Goal: Task Accomplishment & Management: Use online tool/utility

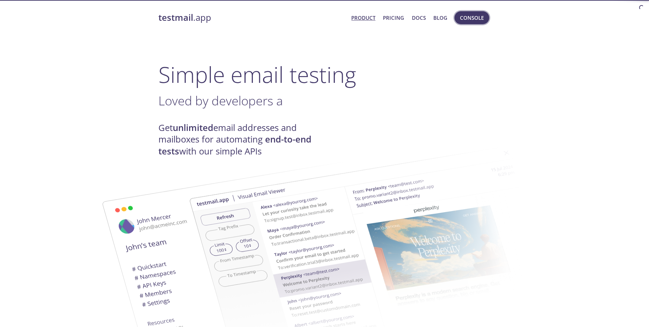
click at [474, 18] on span "Console" at bounding box center [472, 17] width 24 height 9
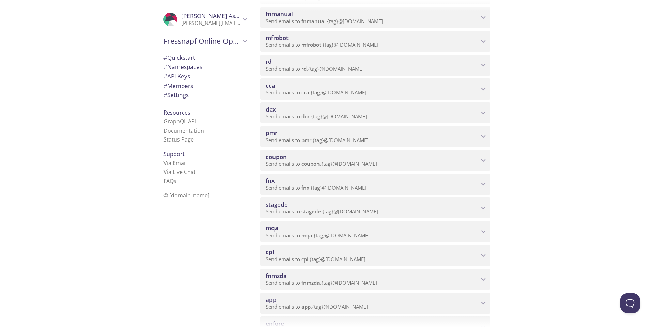
scroll to position [239, 0]
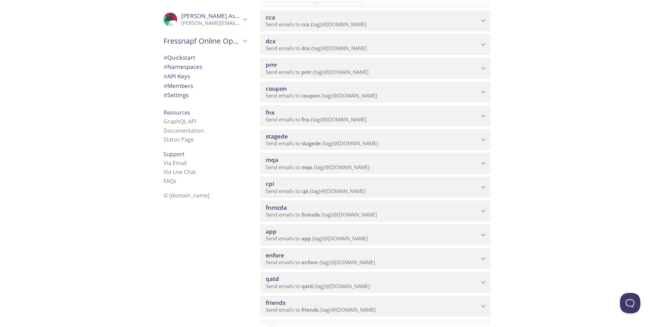
click at [273, 162] on span "mqa" at bounding box center [272, 160] width 13 height 8
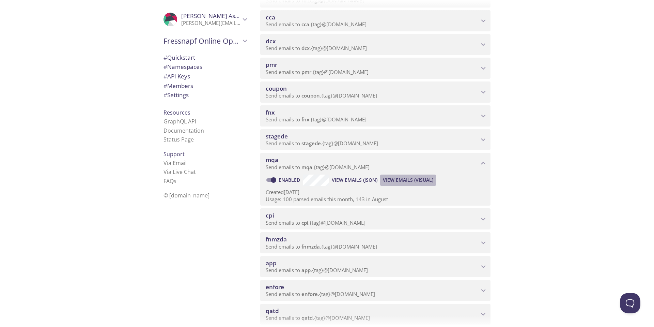
click at [415, 182] on span "View Emails (Visual)" at bounding box center [408, 180] width 50 height 8
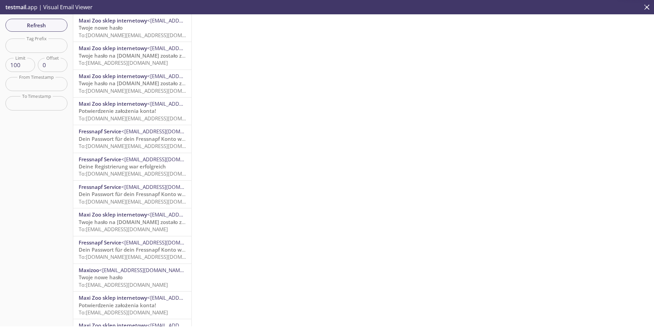
click at [117, 29] on span "Twoje nowe hasło" at bounding box center [101, 27] width 44 height 7
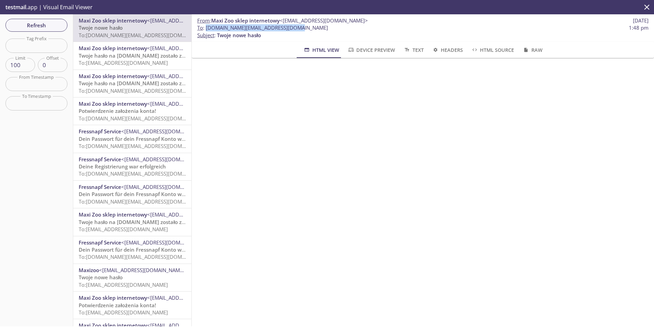
drag, startPoint x: 294, startPoint y: 28, endPoint x: 207, endPoint y: 28, distance: 87.9
click at [207, 28] on span "To : mqa.paypl.prod@inbox.testmail.app 1:48 pm" at bounding box center [423, 27] width 452 height 7
click at [303, 35] on p "To : mqa.paypl.prod@inbox.testmail.app 1:48 pm Subject : Twoje nowe hasło" at bounding box center [423, 31] width 452 height 15
drag, startPoint x: 249, startPoint y: 29, endPoint x: 206, endPoint y: 28, distance: 43.6
click at [206, 28] on span "To : mqa.paypl.prod@inbox.testmail.app 1:48 pm" at bounding box center [423, 27] width 452 height 7
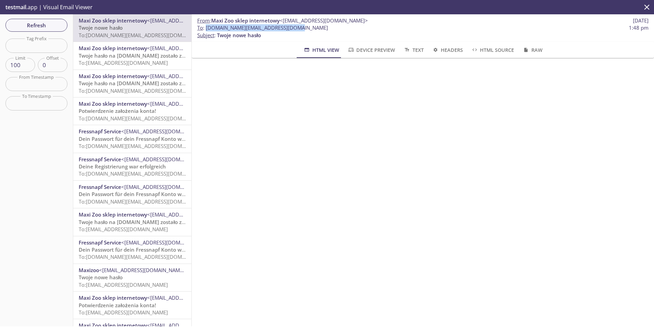
copy span "[DOMAIN_NAME][EMAIL_ADDRESS][DOMAIN_NAME]"
click at [260, 46] on div "HTML View Device Preview Text Headers HTML Source Raw" at bounding box center [423, 50] width 435 height 16
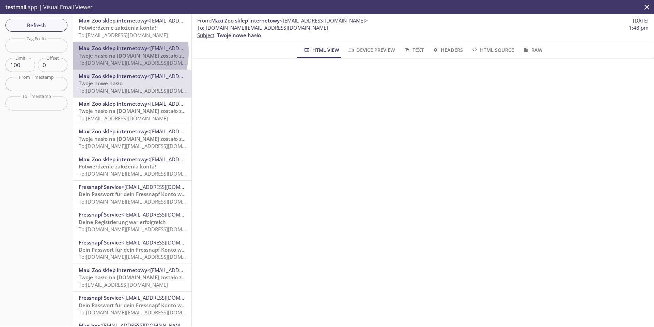
drag, startPoint x: 115, startPoint y: 52, endPoint x: 111, endPoint y: 31, distance: 21.0
click at [115, 51] on div "Maxi Zoo sklep internetowy <serwis@service.maxizoo.pl> Twoje hasło na maxizoo.p…" at bounding box center [132, 56] width 107 height 22
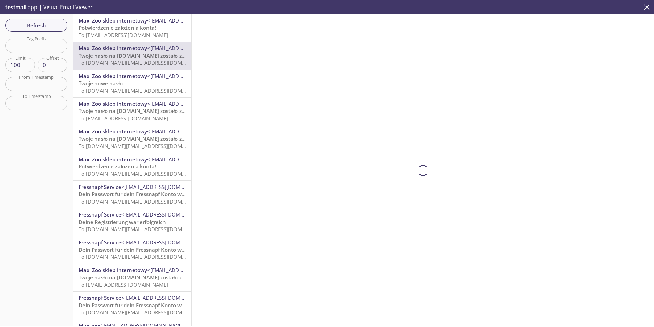
click at [111, 31] on span "Potwierdzenie założenia konta!" at bounding box center [117, 27] width 77 height 7
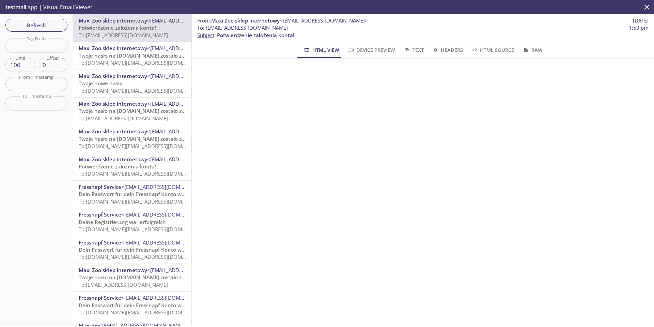
scroll to position [360, 0]
click at [129, 277] on span "Twoje hasło na [DOMAIN_NAME] zostało zmienione" at bounding box center [142, 277] width 126 height 7
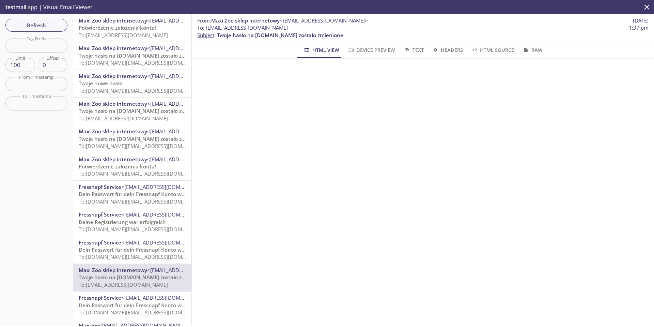
scroll to position [34, 0]
drag, startPoint x: 297, startPoint y: 27, endPoint x: 207, endPoint y: 31, distance: 89.4
click at [207, 31] on span "To : mqa.resetpsw.pl1@inbox.testmail.app 1:37 pm" at bounding box center [423, 27] width 452 height 7
click at [131, 112] on span "Twoje hasło na [DOMAIN_NAME] zostało zmienione" at bounding box center [142, 110] width 126 height 7
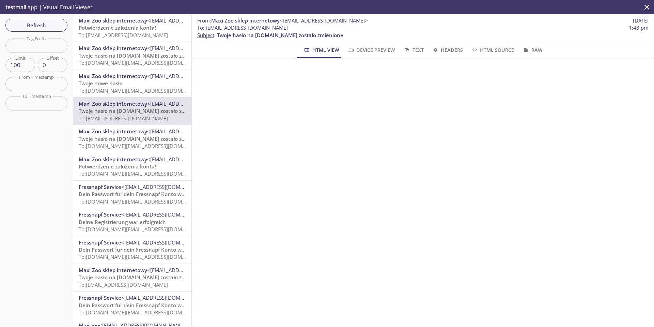
scroll to position [68, 0]
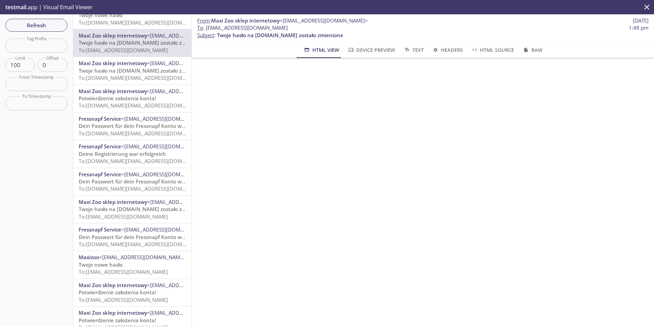
click at [124, 271] on span "To: mqa.resetpsw.pl1@inbox.testmail.app" at bounding box center [123, 271] width 89 height 7
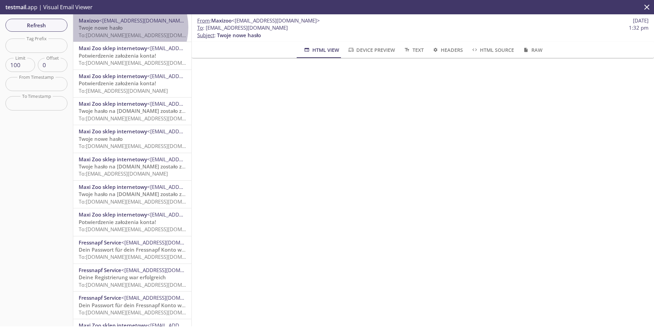
click at [127, 27] on p "Twoje nowe hasło To: mqa.plsso1.prod@inbox.testmail.app" at bounding box center [132, 31] width 107 height 15
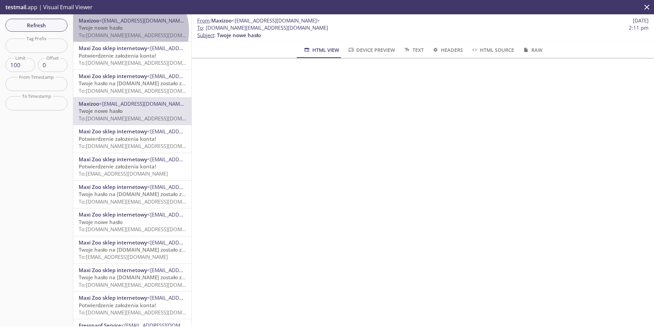
click at [130, 31] on p "Twoje nowe hasło To: mqa.plsso2.prod@inbox.testmail.app" at bounding box center [132, 31] width 107 height 15
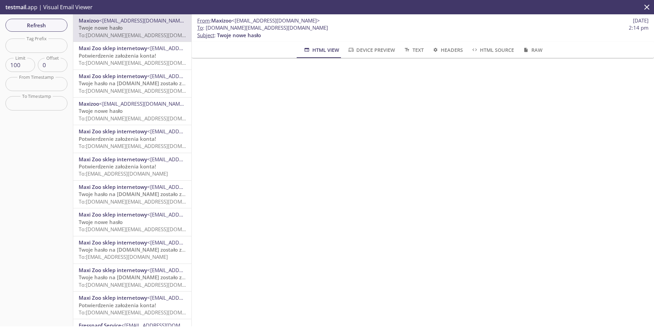
click at [131, 307] on span "Potwierdzenie założenia konta!" at bounding box center [117, 305] width 77 height 7
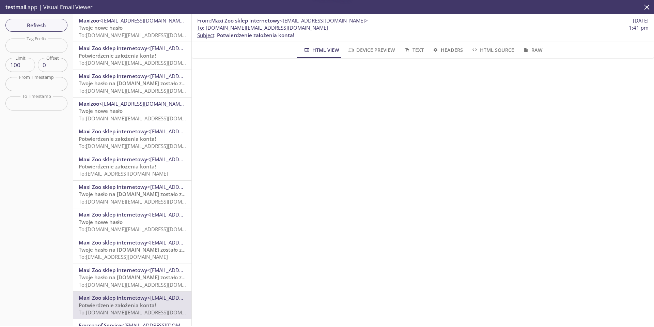
click at [124, 282] on span "To: mqa.paypl.prod@inbox.testmail.app" at bounding box center [144, 284] width 130 height 7
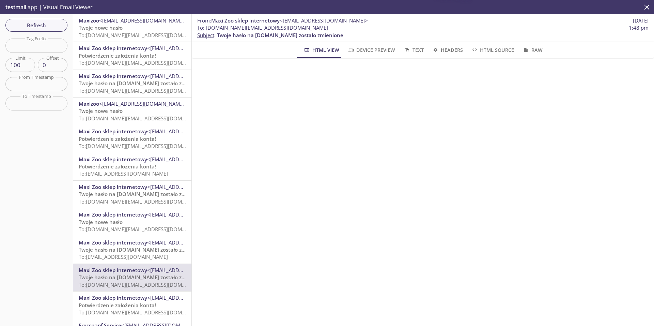
click at [132, 249] on span "Twoje hasło na [DOMAIN_NAME] zostało zmienione" at bounding box center [142, 249] width 126 height 7
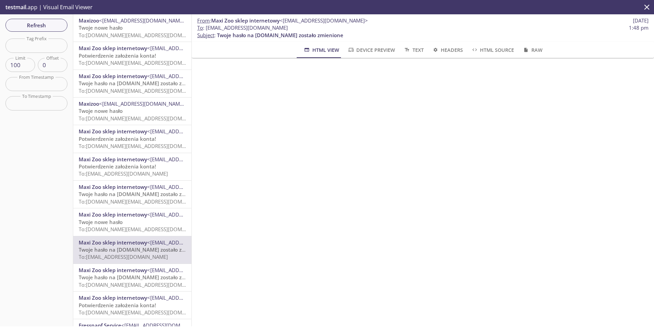
drag, startPoint x: 244, startPoint y: 27, endPoint x: 207, endPoint y: 27, distance: 36.5
click at [207, 27] on span "To : mqa.resetpsw.pl1@inbox.testmail.app 1:48 pm" at bounding box center [423, 27] width 452 height 7
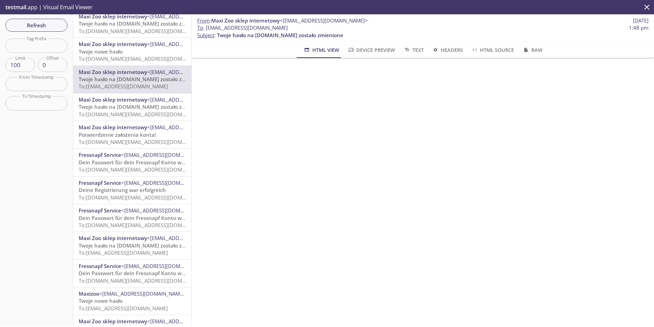
scroll to position [205, 0]
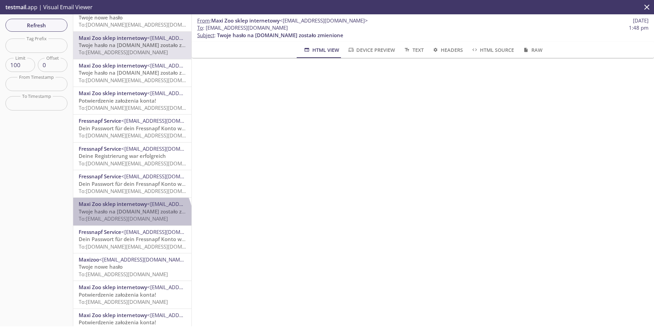
click at [131, 222] on span "To: mqa.resetpsw.pl1@inbox.testmail.app" at bounding box center [123, 218] width 89 height 7
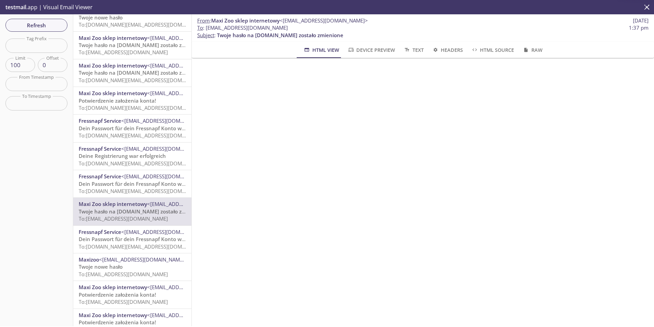
click at [118, 275] on span "To: mqa.resetpsw.pl1@inbox.testmail.app" at bounding box center [123, 274] width 89 height 7
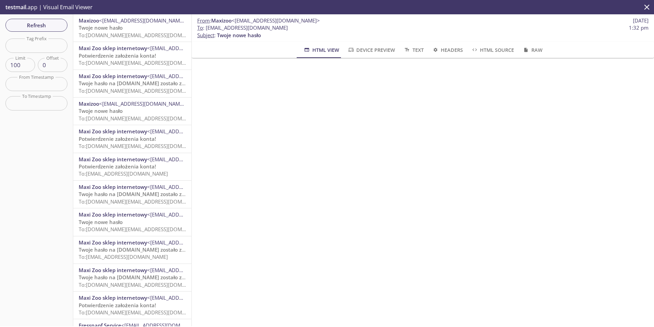
click at [141, 30] on p "Twoje nowe hasło To: mqa.plsso2.prod@inbox.testmail.app" at bounding box center [132, 31] width 107 height 15
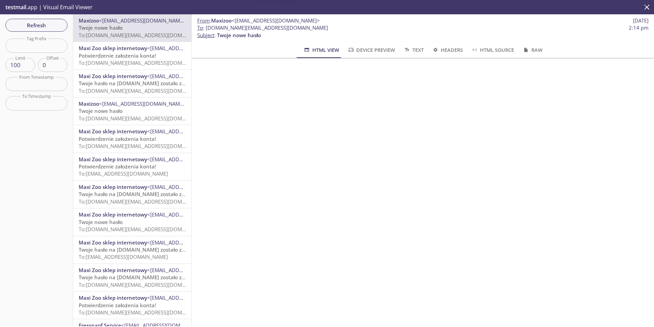
drag, startPoint x: 140, startPoint y: 30, endPoint x: 126, endPoint y: 26, distance: 15.1
click at [126, 26] on p "Twoje nowe hasło To: mqa.plsso2.prod@inbox.testmail.app" at bounding box center [132, 31] width 107 height 15
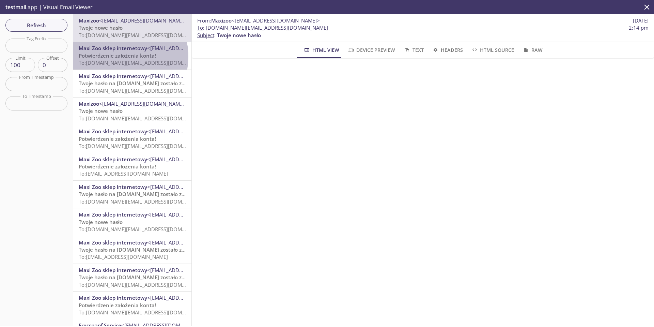
click at [114, 57] on span "Potwierdzenie założenia konta!" at bounding box center [117, 55] width 77 height 7
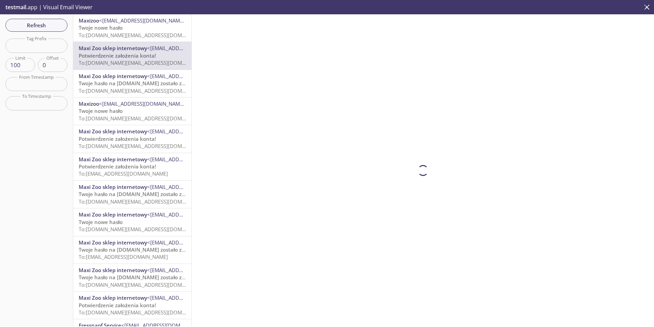
click at [111, 32] on span "To: mqa.plsso2.prod@inbox.testmail.app" at bounding box center [144, 35] width 130 height 7
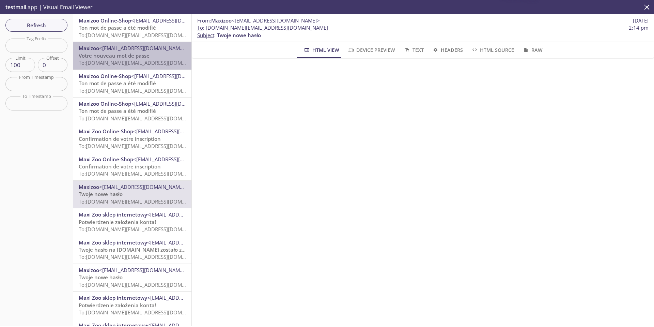
click at [136, 63] on span "To: mqa.fr.pr@inbox.testmail.app" at bounding box center [144, 62] width 130 height 7
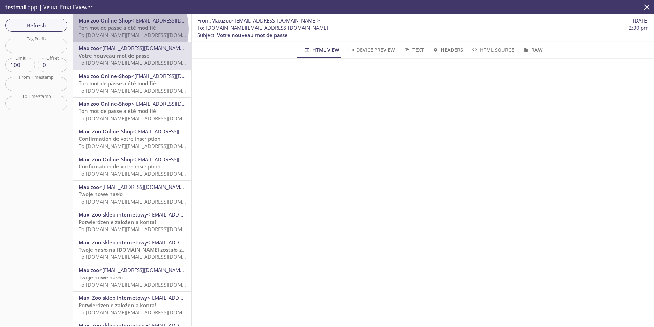
click at [126, 29] on span "Ton mot de passe a été modifié" at bounding box center [117, 27] width 77 height 7
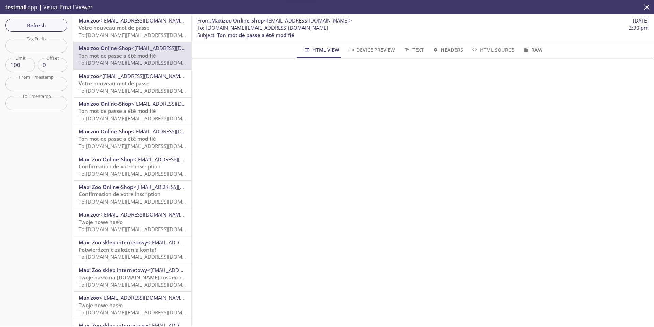
click at [128, 29] on span "Votre nouveau mot de passe" at bounding box center [114, 27] width 71 height 7
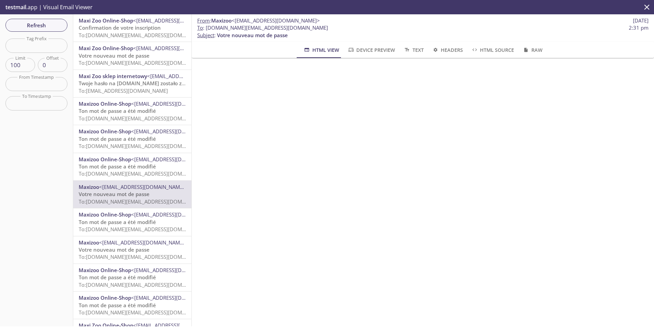
click at [125, 32] on span "To: [DOMAIN_NAME][EMAIL_ADDRESS][DOMAIN_NAME]" at bounding box center [144, 35] width 130 height 7
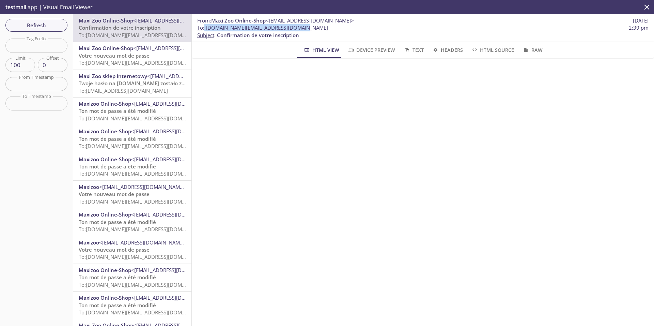
drag, startPoint x: 233, startPoint y: 24, endPoint x: 205, endPoint y: 28, distance: 28.5
click at [205, 28] on span "To : [DOMAIN_NAME][EMAIL_ADDRESS][DOMAIN_NAME]" at bounding box center [262, 27] width 131 height 7
click at [129, 59] on p "Votre nouveau mot de passe To: [DOMAIN_NAME][EMAIL_ADDRESS][DOMAIN_NAME]" at bounding box center [132, 59] width 107 height 15
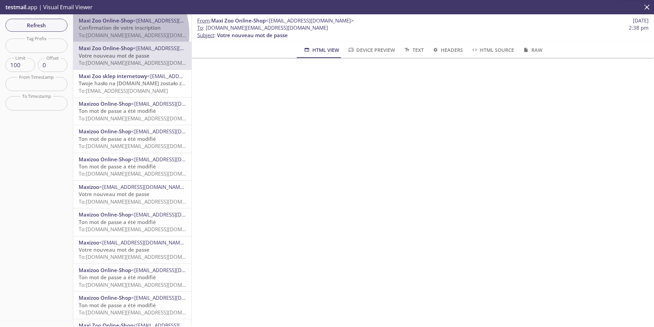
click at [112, 34] on span "To: [DOMAIN_NAME][EMAIL_ADDRESS][DOMAIN_NAME]" at bounding box center [144, 35] width 130 height 7
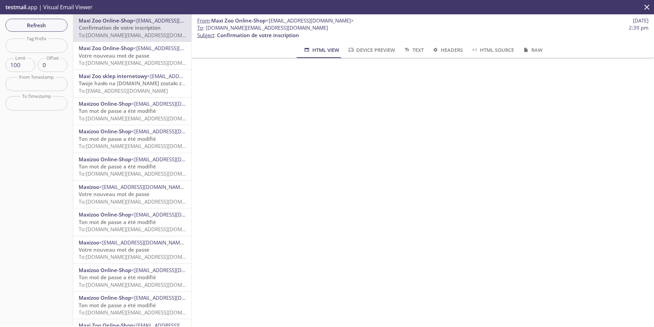
click at [112, 60] on span "To: [DOMAIN_NAME][EMAIL_ADDRESS][DOMAIN_NAME]" at bounding box center [144, 62] width 130 height 7
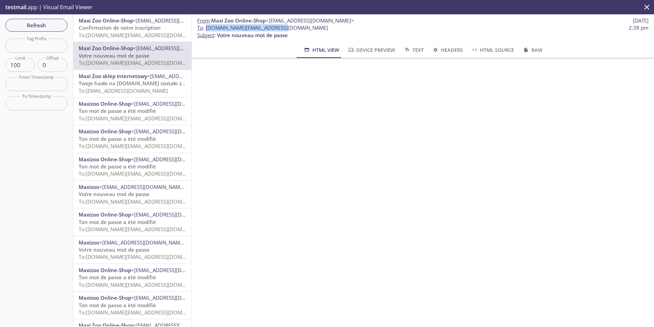
drag, startPoint x: 279, startPoint y: 27, endPoint x: 208, endPoint y: 27, distance: 71.6
click at [208, 27] on span "To : [DOMAIN_NAME][EMAIL_ADDRESS][DOMAIN_NAME] 2:38 pm" at bounding box center [423, 27] width 452 height 7
